Goal: Transaction & Acquisition: Subscribe to service/newsletter

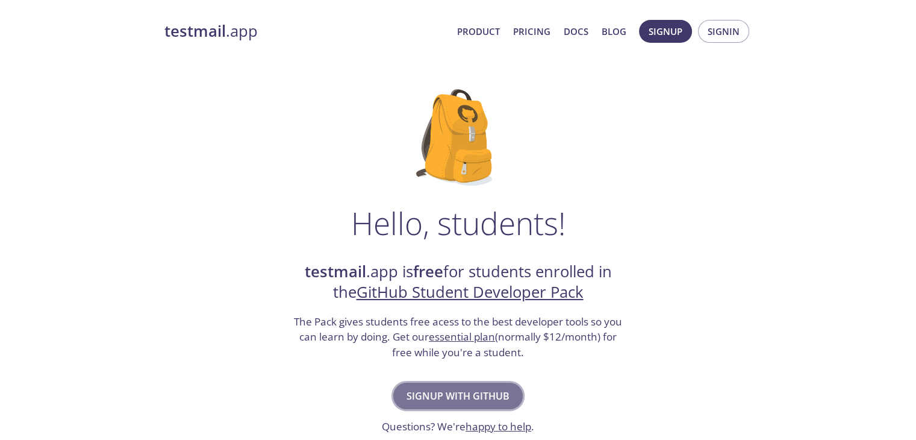
click at [464, 396] on span "Signup with GitHub" at bounding box center [457, 395] width 103 height 17
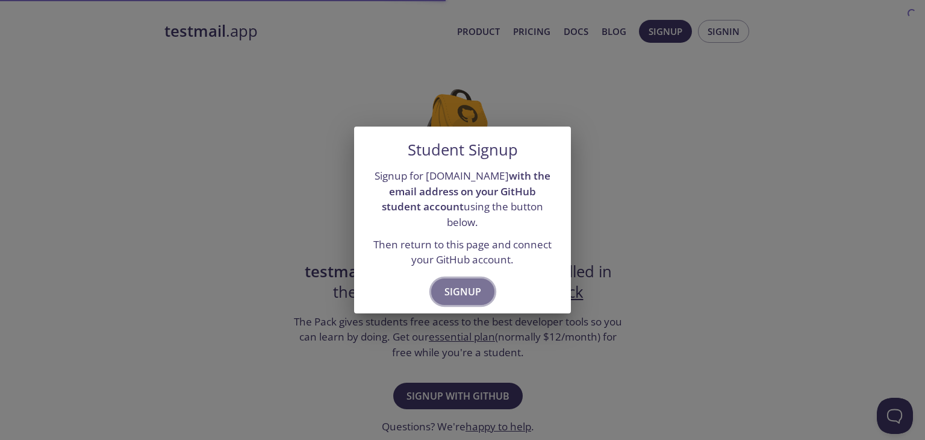
click at [455, 290] on span "Signup" at bounding box center [462, 291] width 37 height 17
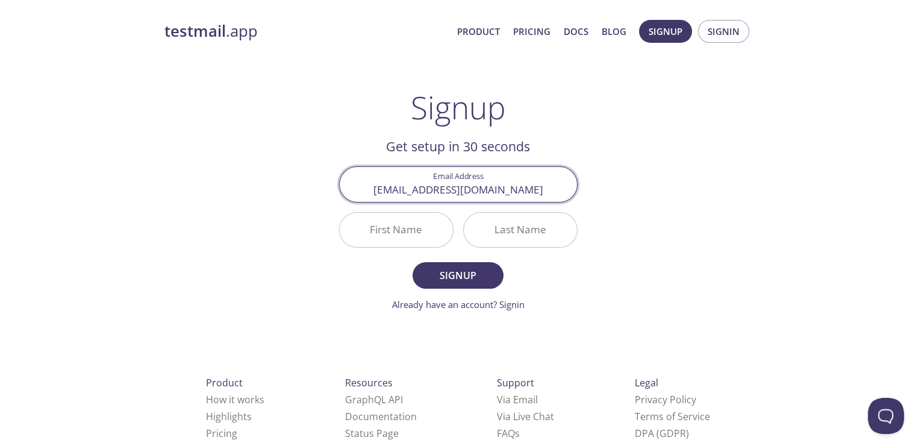
type input "[EMAIL_ADDRESS][DOMAIN_NAME]"
click at [407, 229] on input "First Name" at bounding box center [396, 230] width 113 height 34
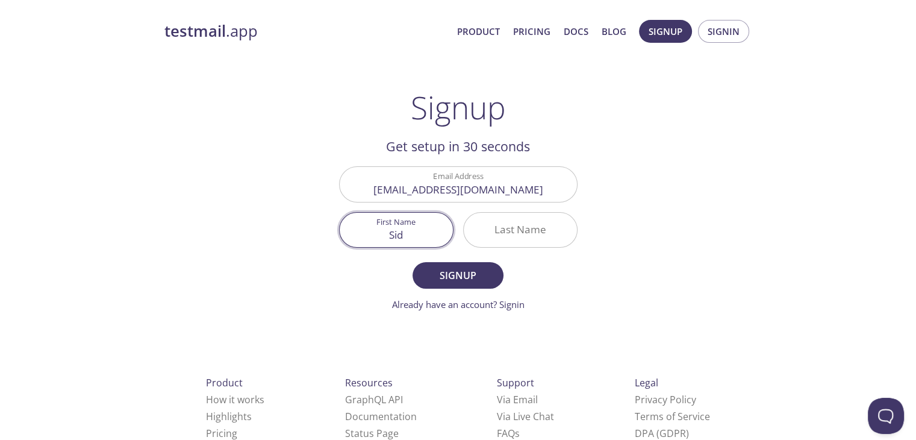
type input "Sid"
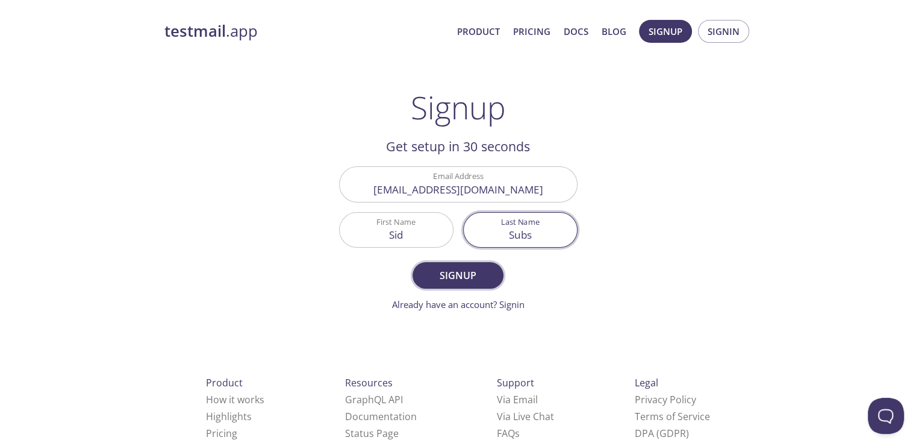
type input "Subs"
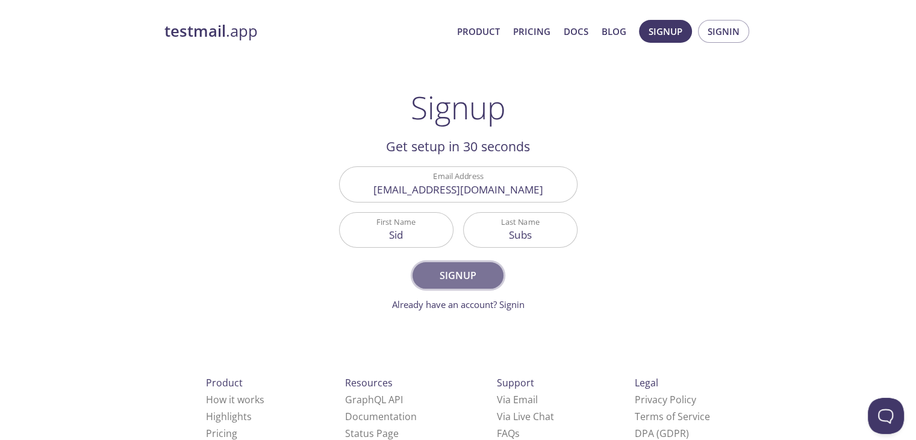
click at [454, 276] on span "Signup" at bounding box center [458, 275] width 64 height 17
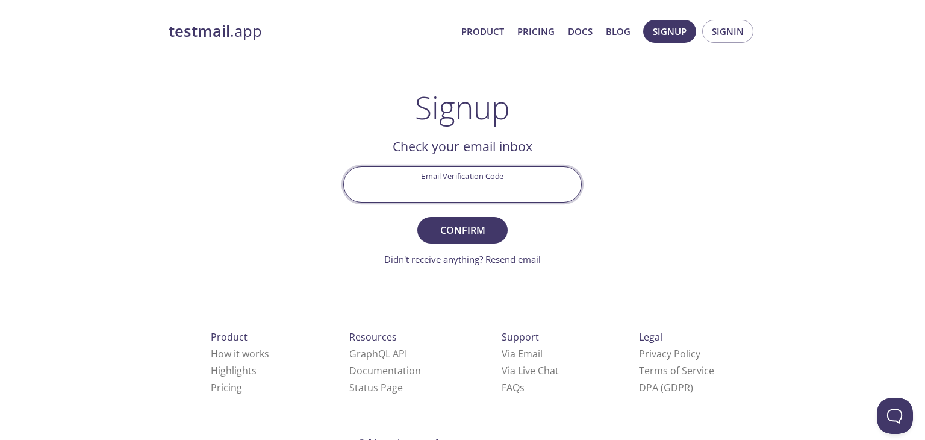
click at [424, 182] on input "Email Verification Code" at bounding box center [462, 184] width 237 height 34
paste input "J56PDLH"
type input "J56PDLH"
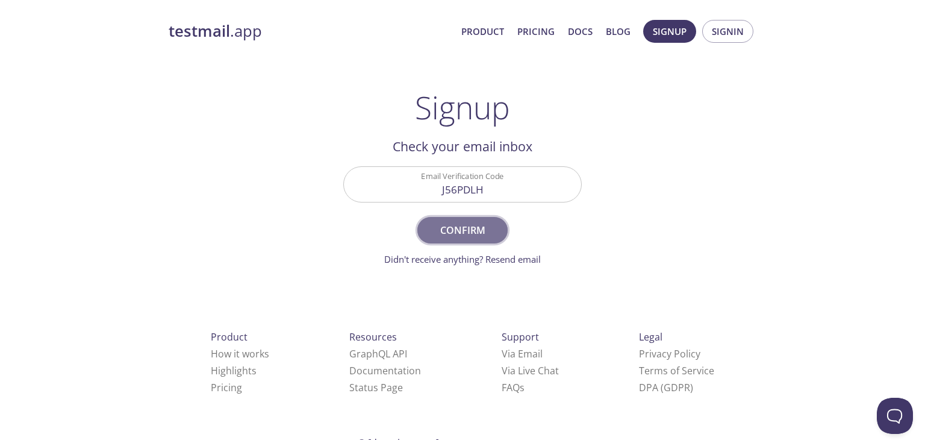
click at [475, 230] on span "Confirm" at bounding box center [463, 230] width 64 height 17
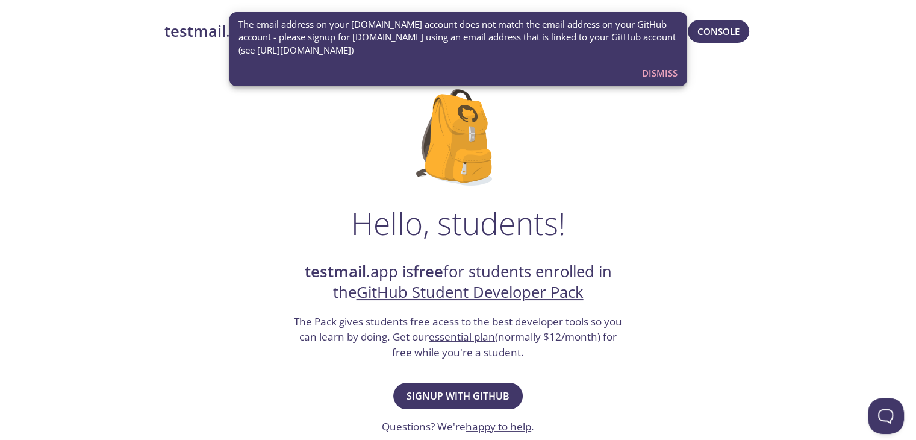
click at [654, 76] on span "Dismiss" at bounding box center [660, 73] width 36 height 16
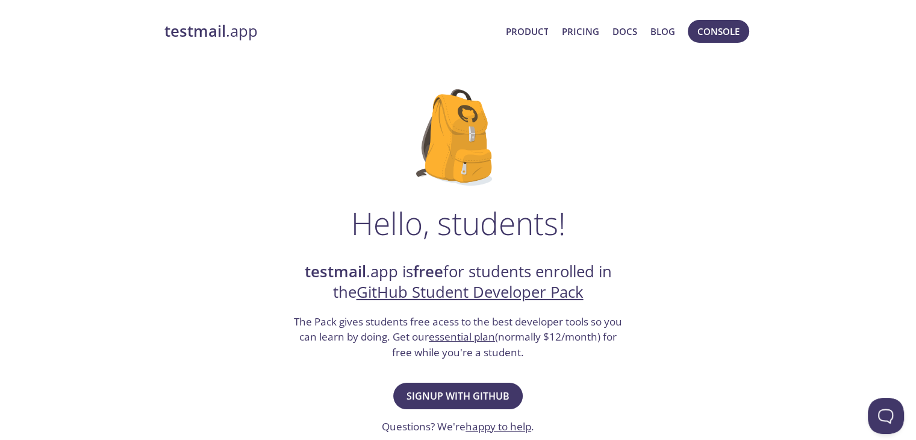
click at [200, 34] on strong "testmail" at bounding box center [194, 30] width 61 height 21
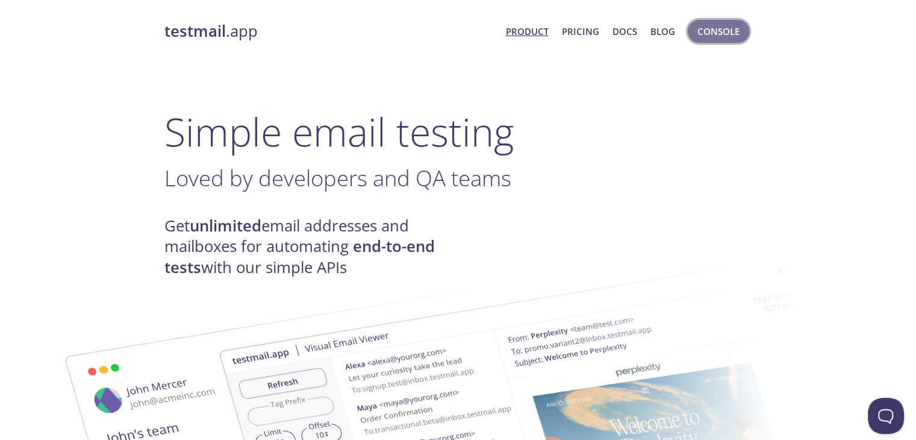
click at [727, 31] on span "Console" at bounding box center [718, 31] width 42 height 16
